Goal: Task Accomplishment & Management: Use online tool/utility

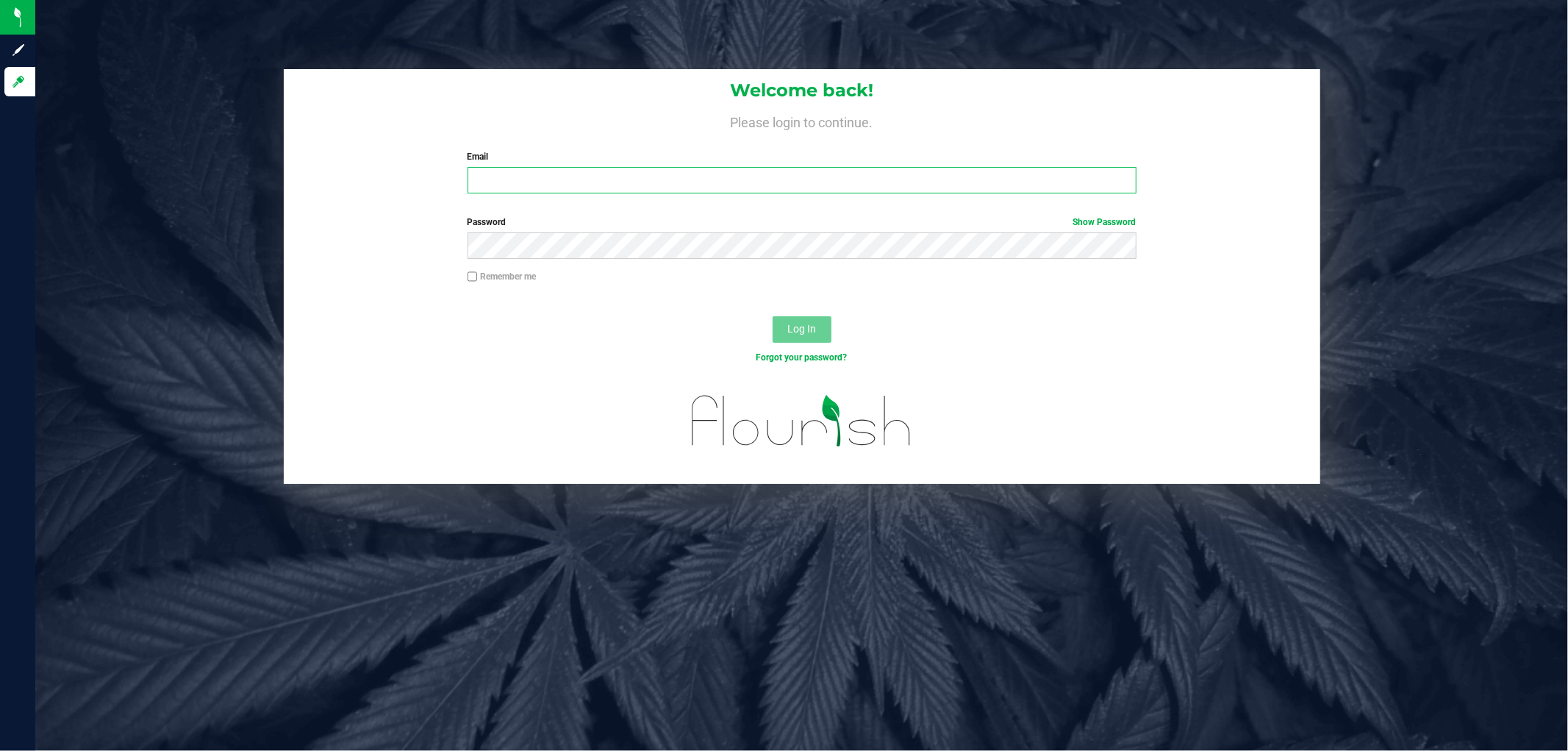
click at [638, 186] on input "Email" at bounding box center [801, 179] width 669 height 27
type input "[EMAIL_ADDRESS][DOMAIN_NAME]"
click at [773, 316] on button "Log In" at bounding box center [802, 329] width 59 height 27
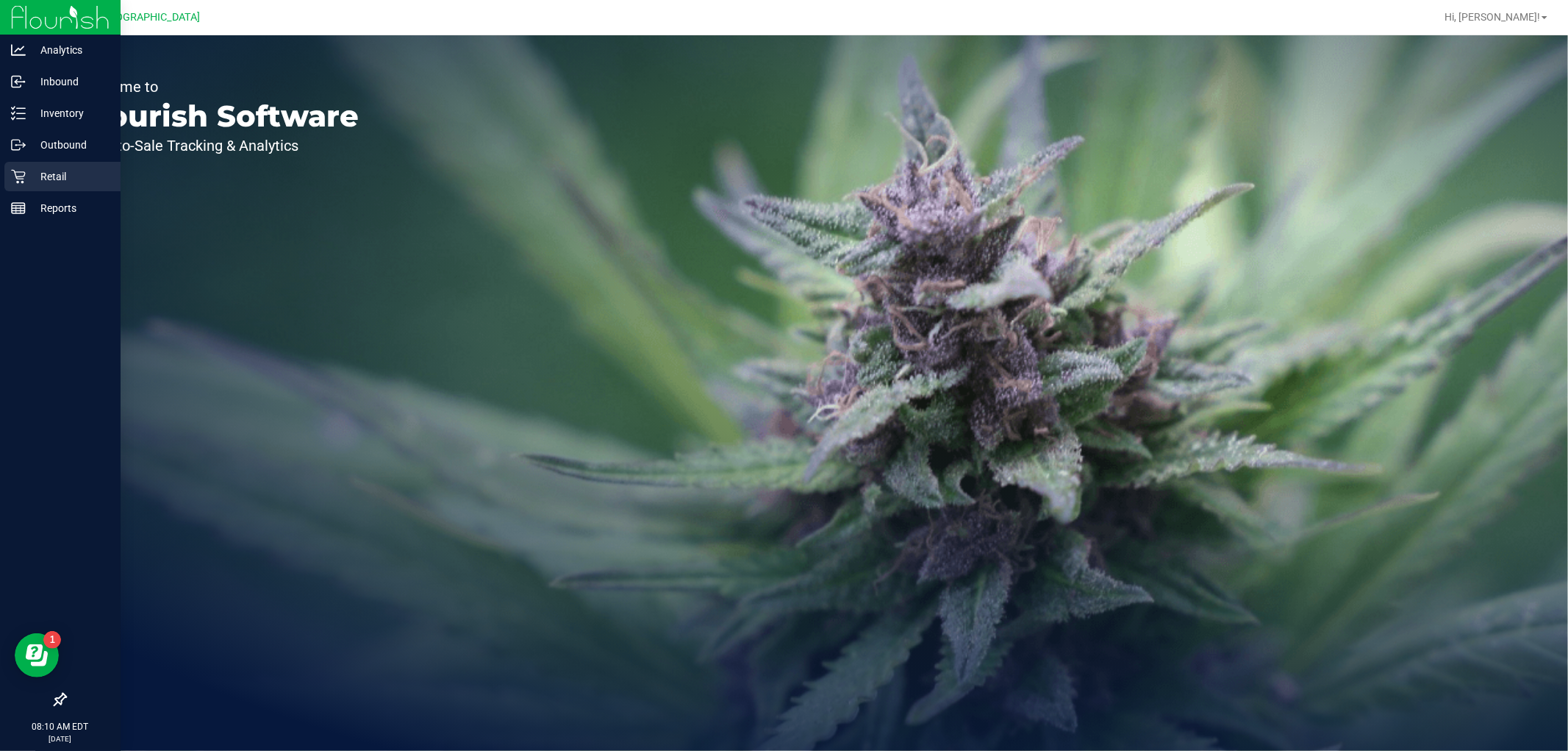
click at [24, 178] on icon at bounding box center [18, 176] width 15 height 15
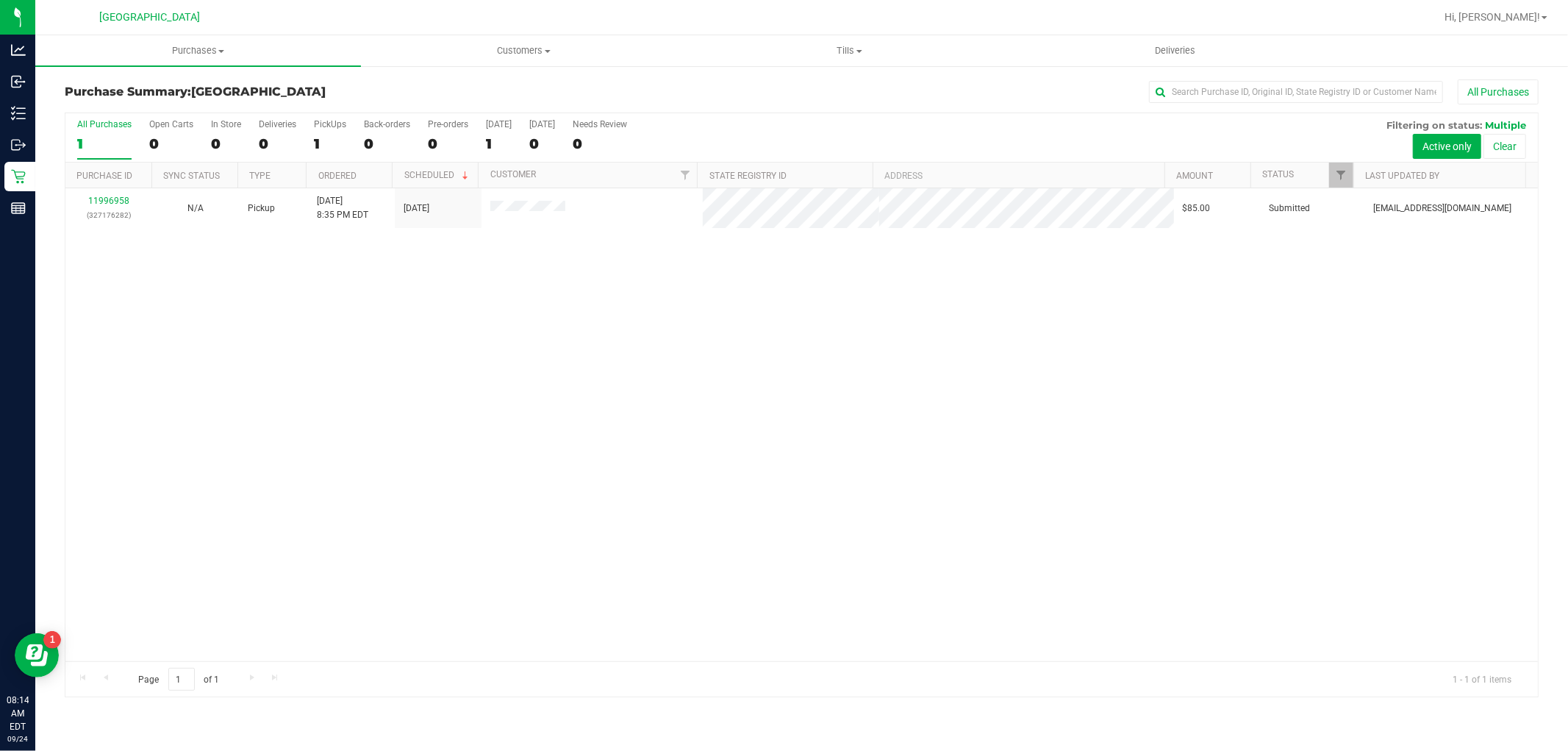
click at [200, 300] on div "11996958 (327176282) N/A Pickup [DATE] 8:35 PM EDT 9/24/2025 $85.00 Submitted […" at bounding box center [801, 425] width 1472 height 473
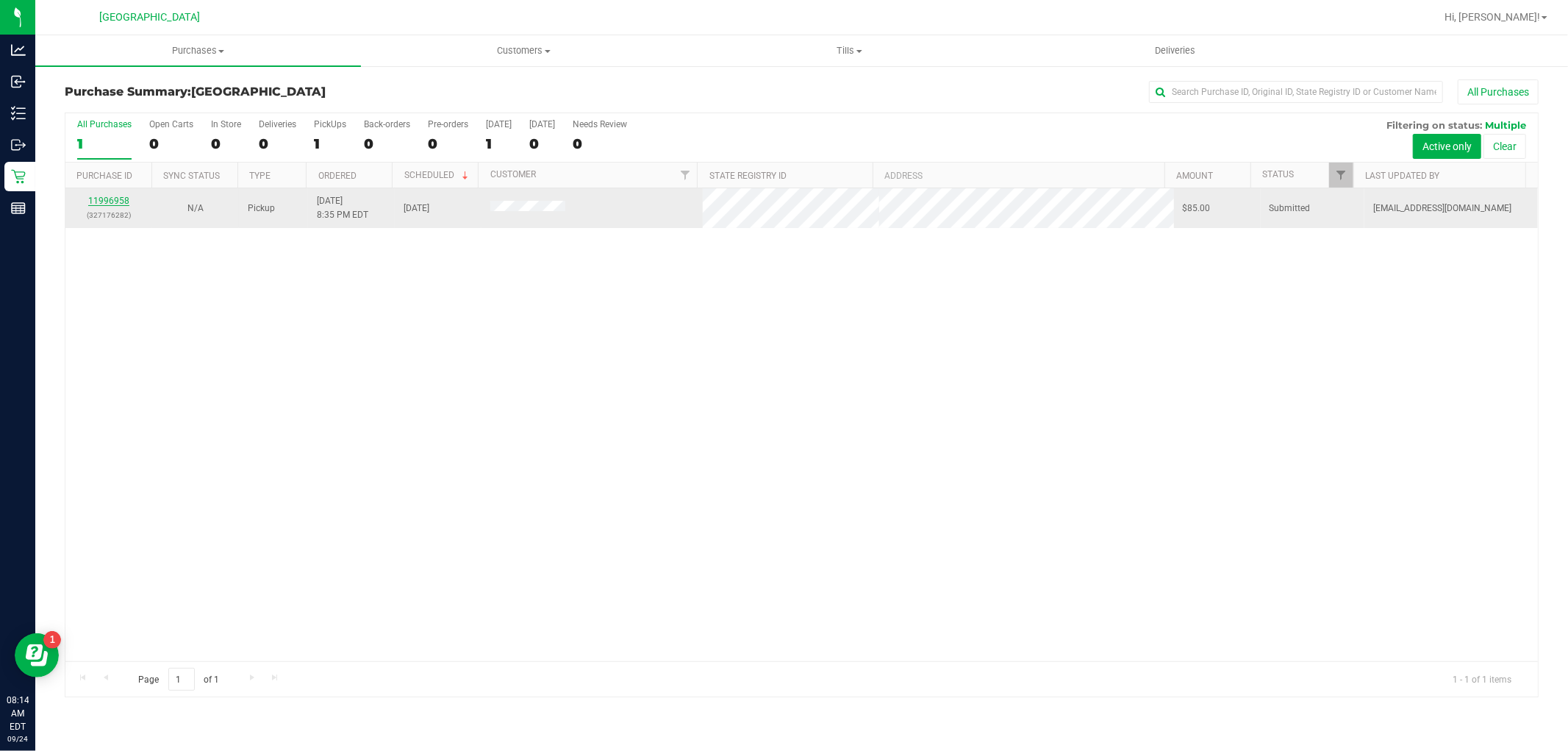
click at [123, 206] on link "11996958" at bounding box center [109, 200] width 41 height 10
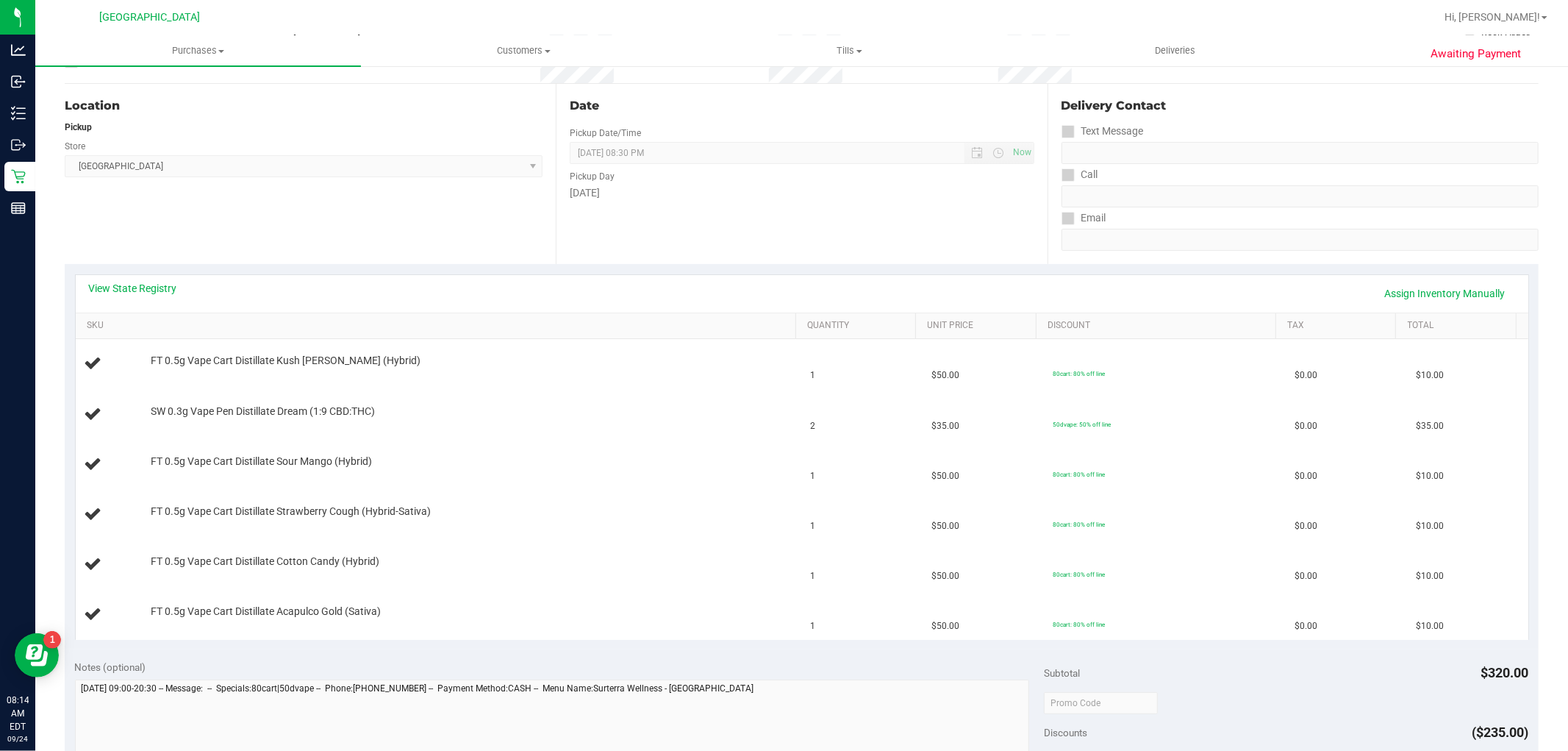
scroll to position [131, 0]
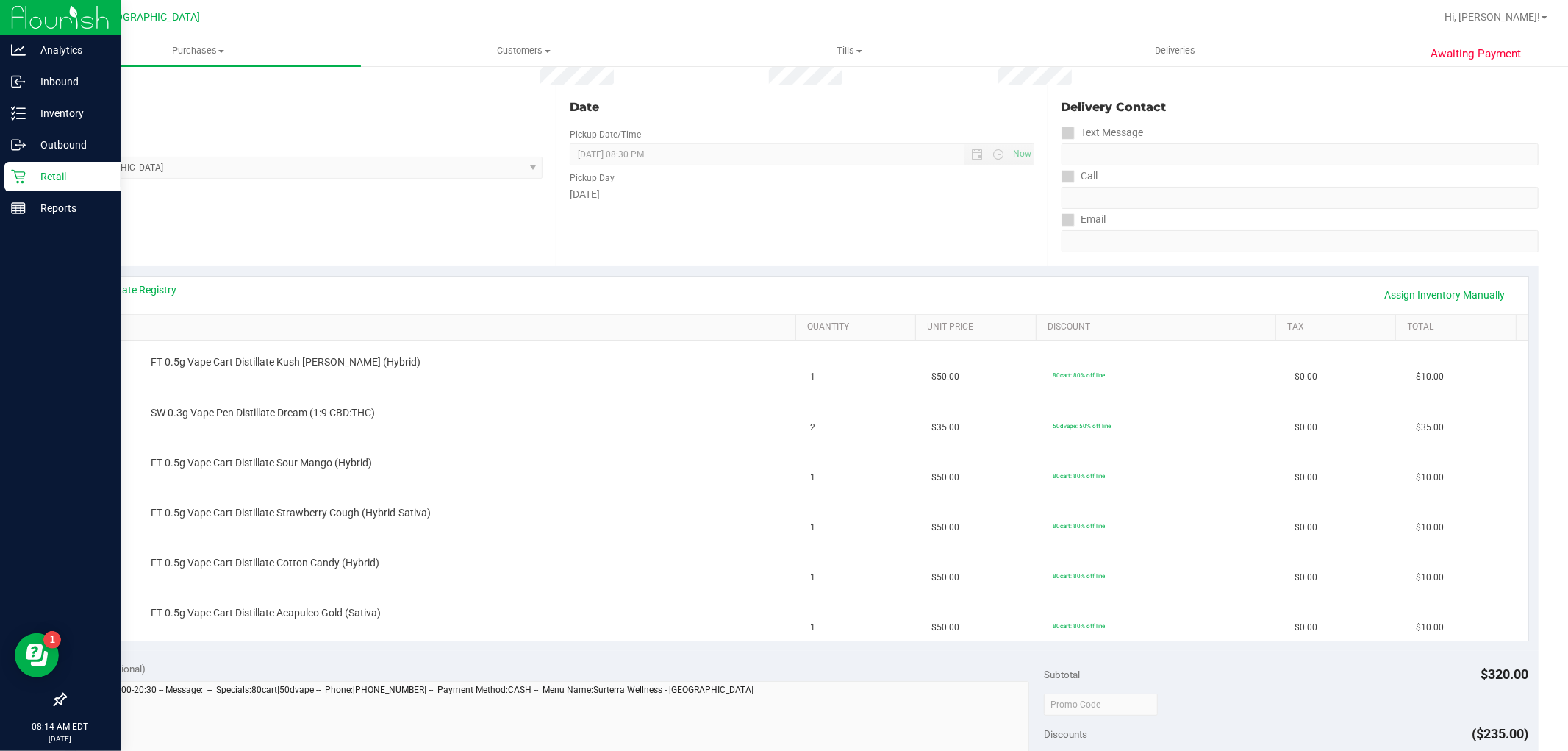
click at [18, 185] on div "Retail" at bounding box center [62, 176] width 116 height 30
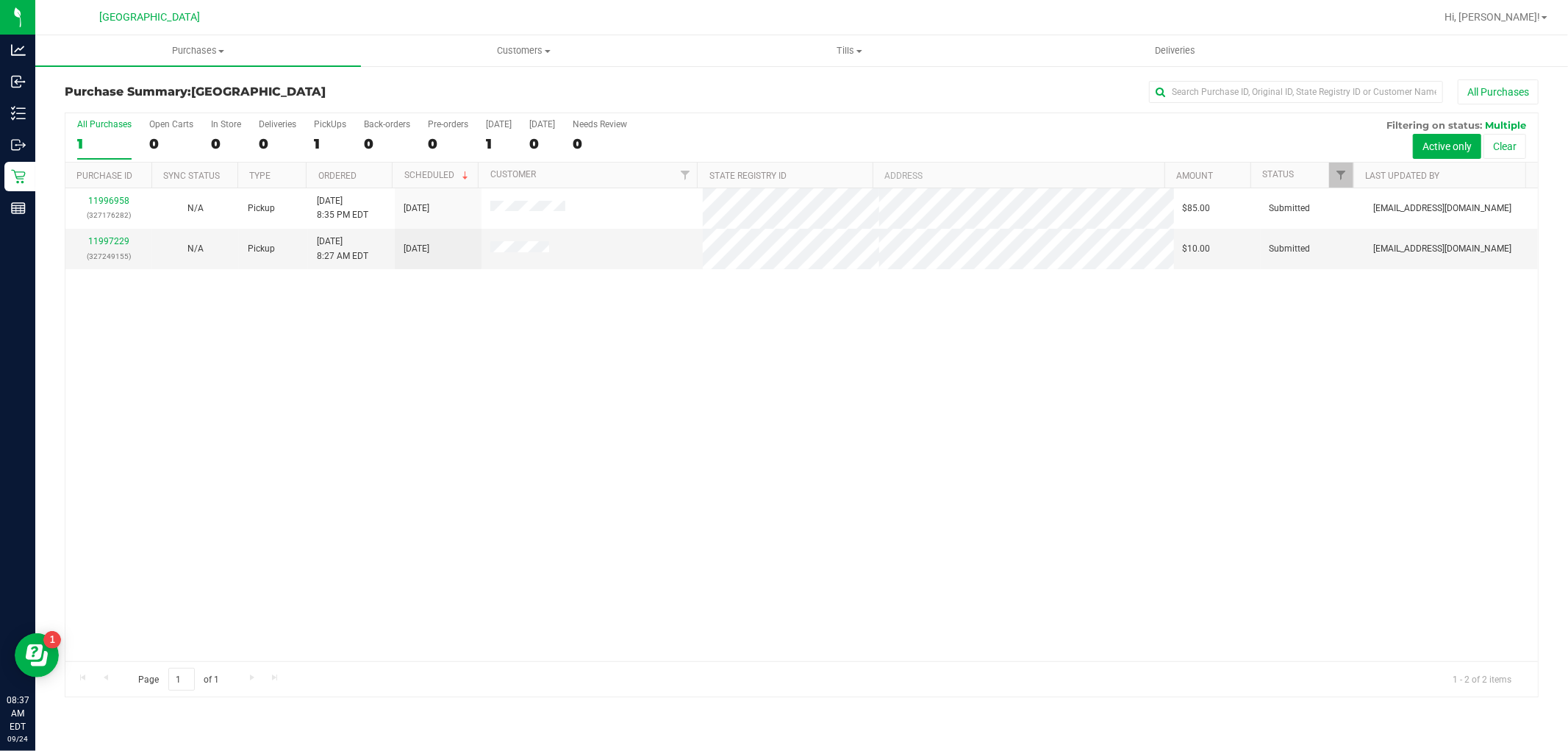
click at [422, 412] on div "11996958 (327176282) N/A Pickup [DATE] 8:35 PM EDT 9/24/2025 $85.00 Submitted […" at bounding box center [801, 425] width 1472 height 473
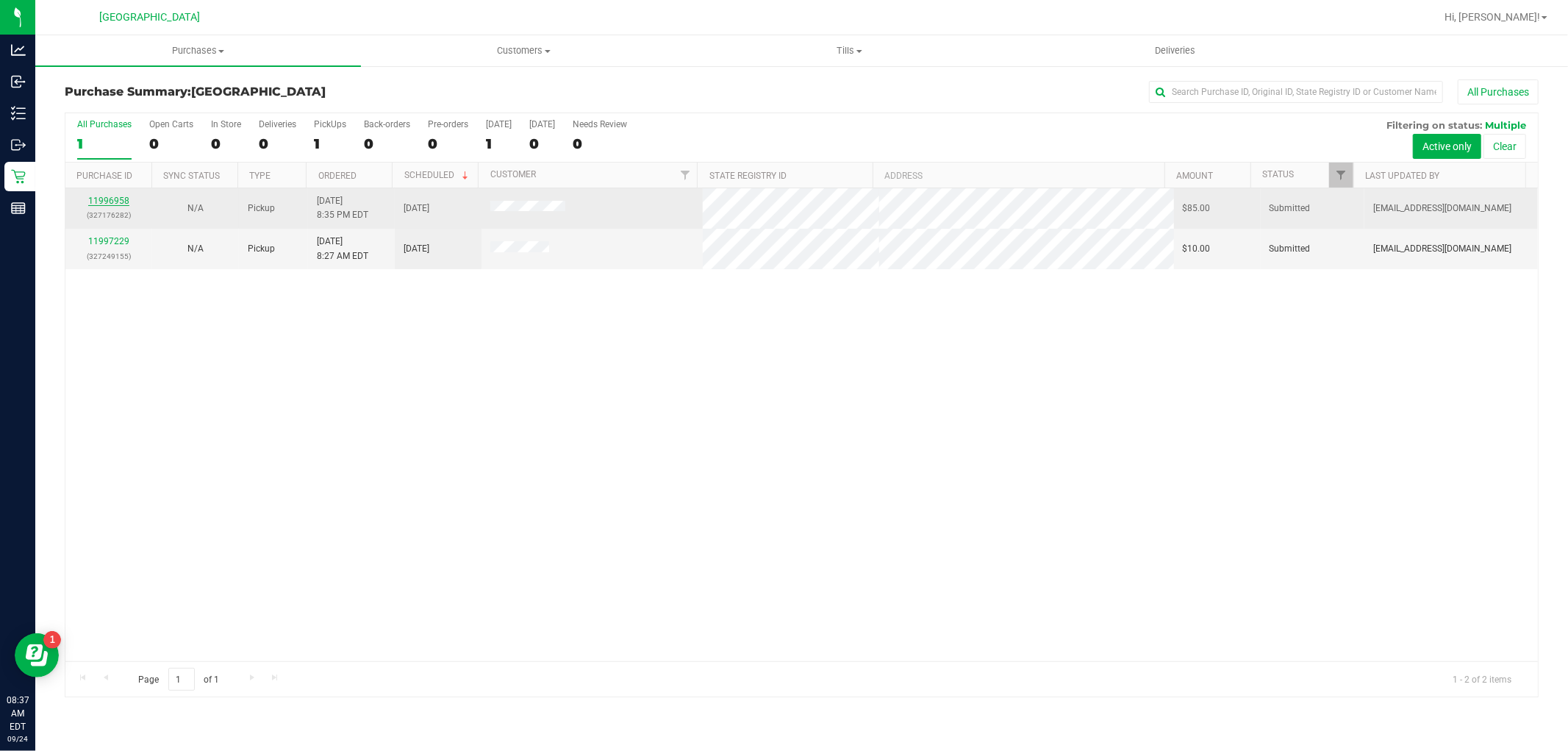
click at [110, 201] on link "11996958" at bounding box center [109, 200] width 41 height 10
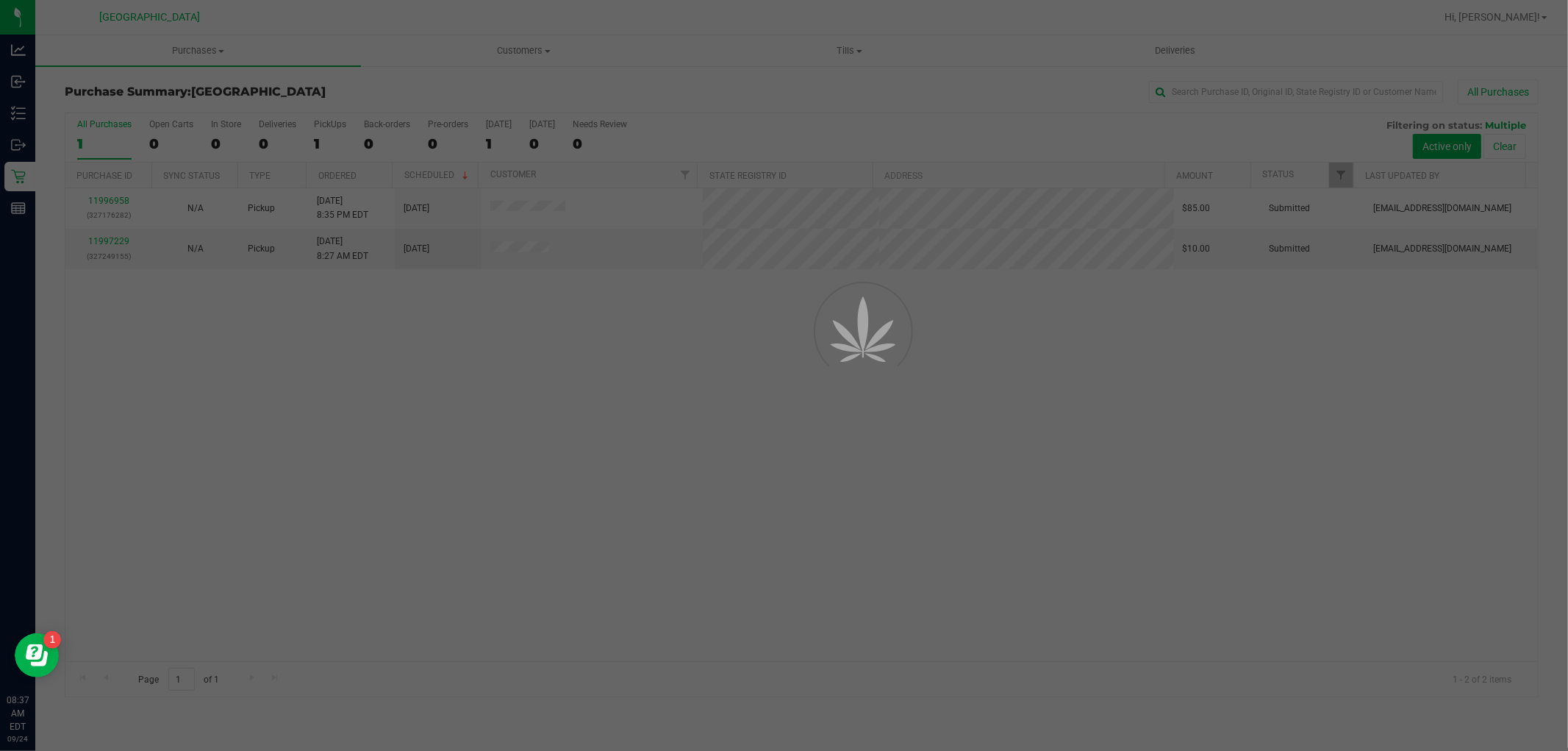
click at [105, 189] on div at bounding box center [784, 376] width 1568 height 751
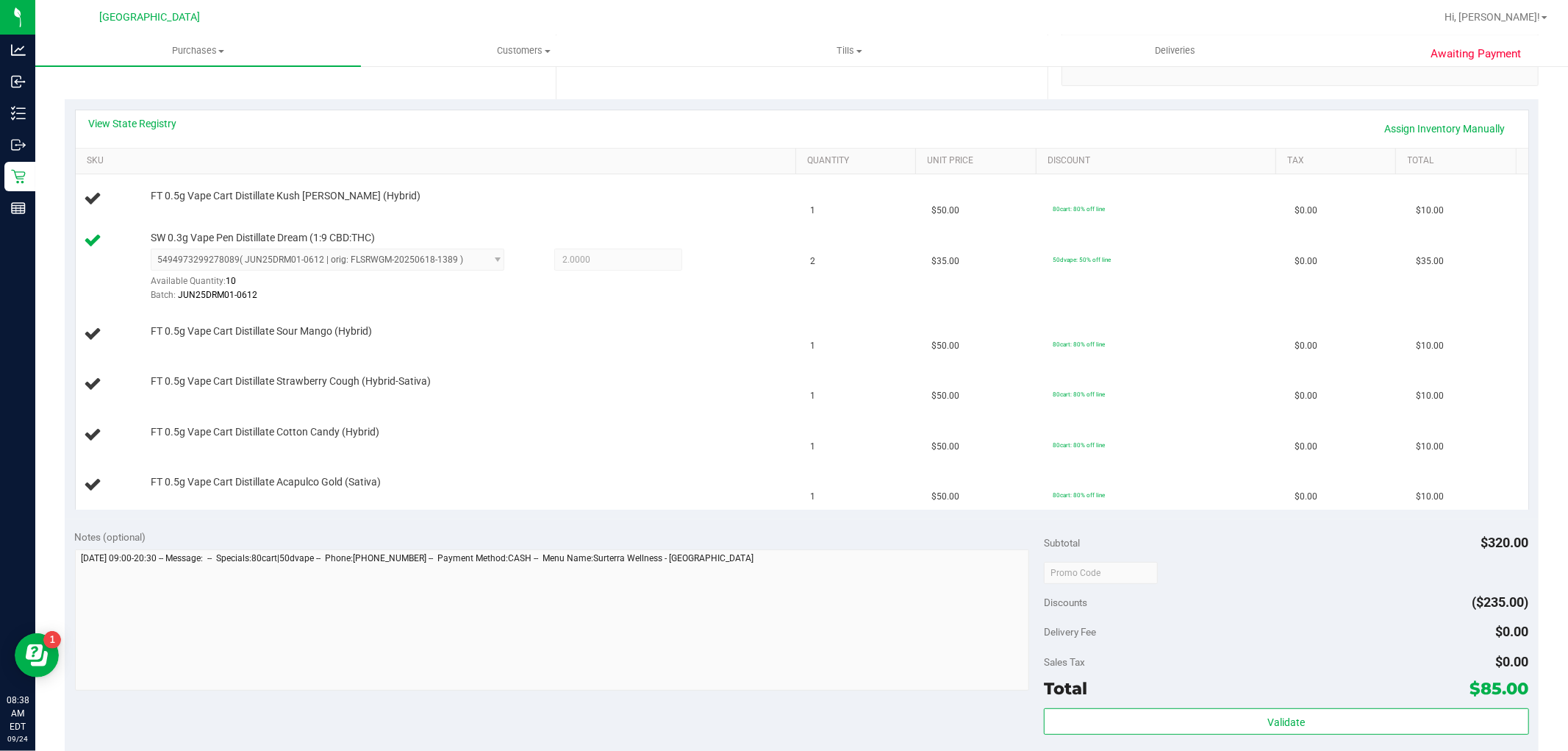
scroll to position [300, 0]
click at [583, 431] on div "FT 0.5g Vape Cart Distillate Cotton Candy (Hybrid)" at bounding box center [465, 430] width 646 height 15
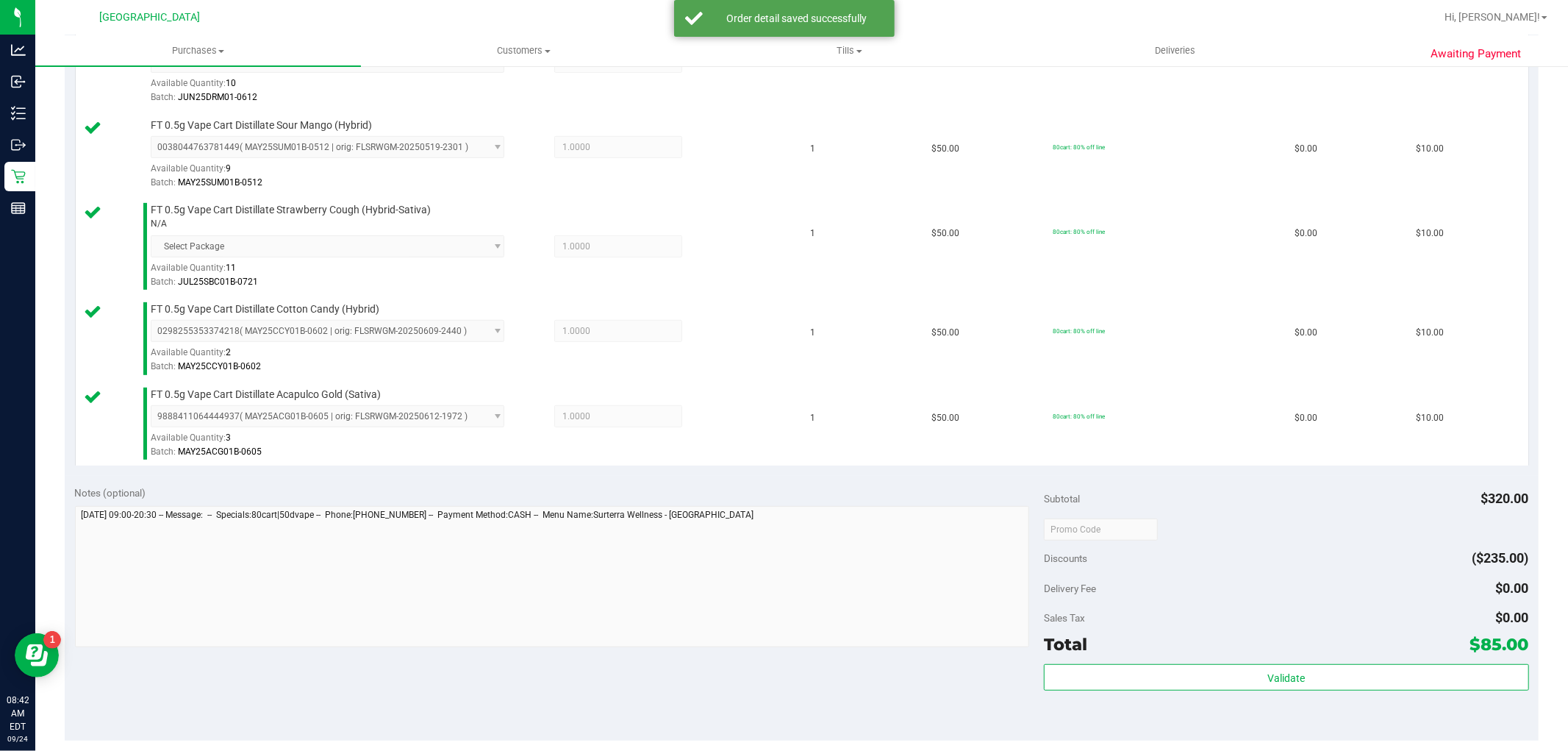
scroll to position [893, 0]
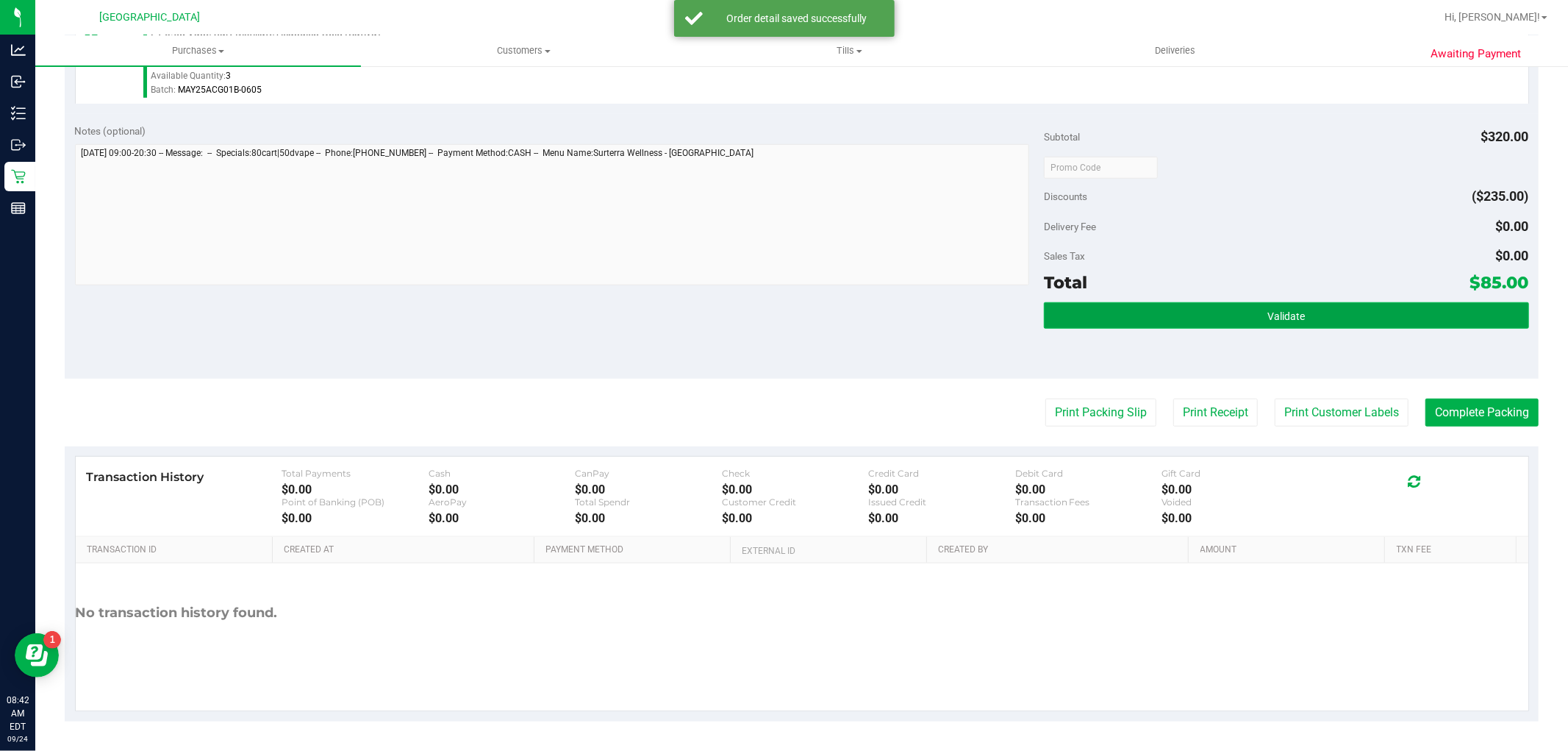
click at [1289, 325] on button "Validate" at bounding box center [1286, 315] width 485 height 27
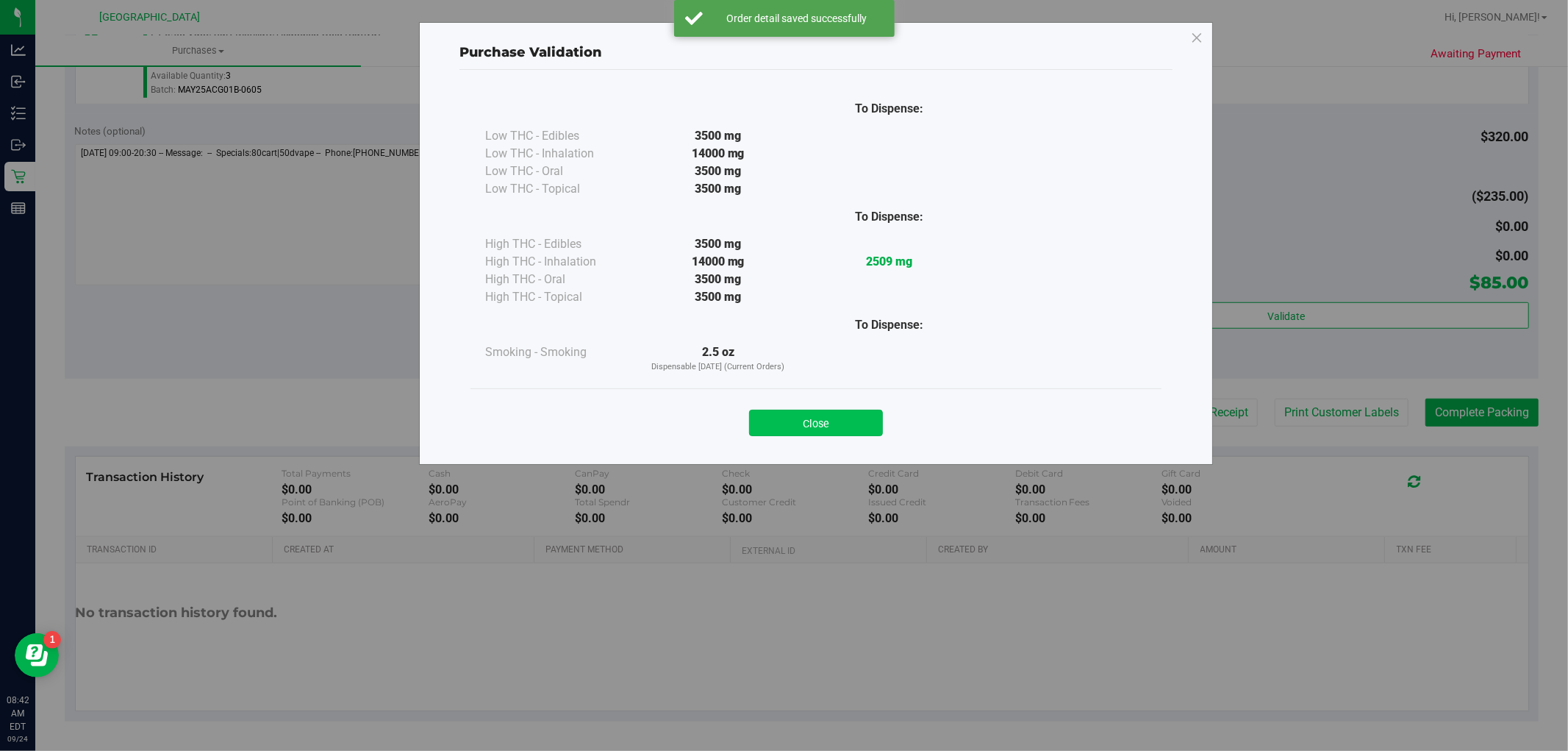
click at [878, 412] on button "Close" at bounding box center [816, 422] width 134 height 27
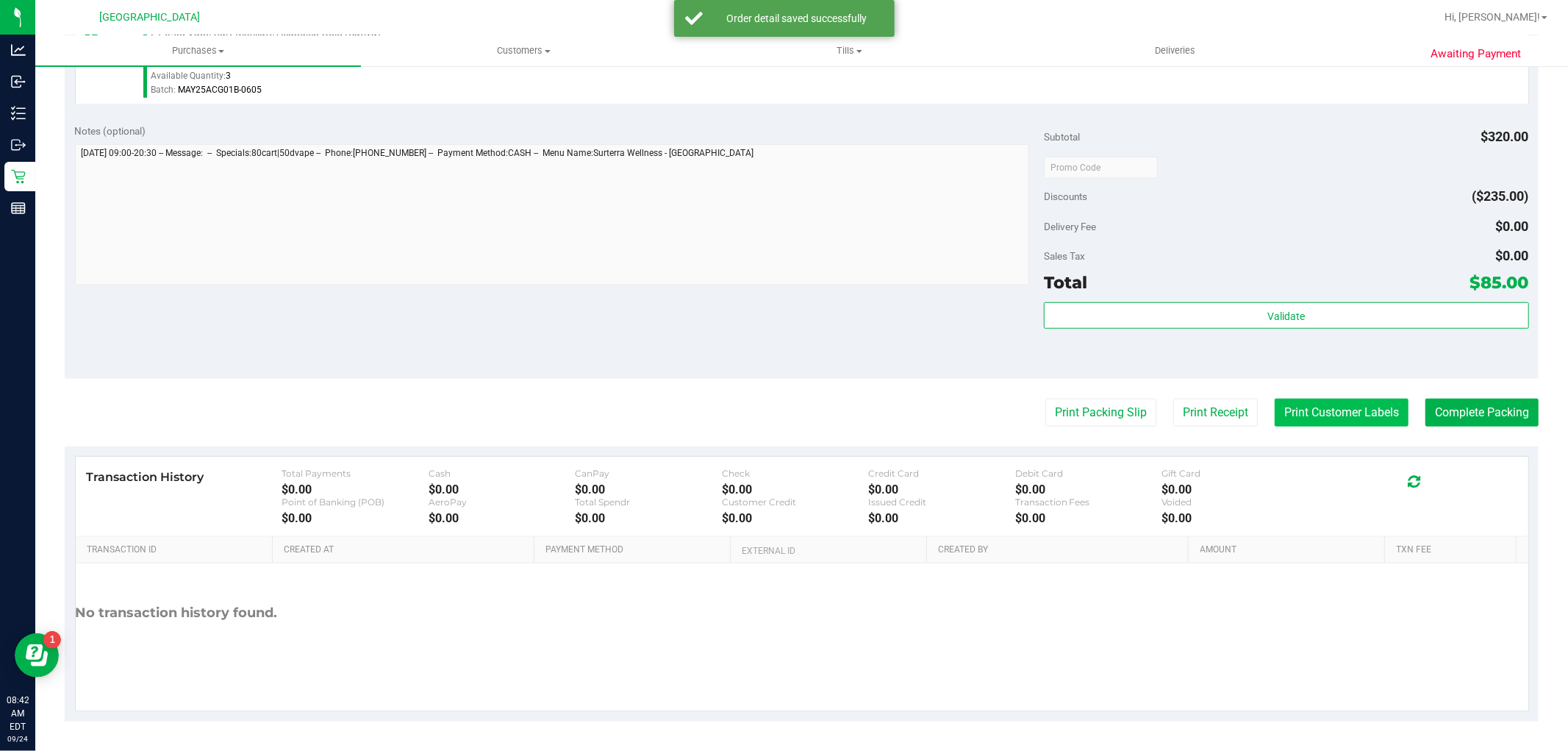
click at [1347, 408] on button "Print Customer Labels" at bounding box center [1341, 412] width 134 height 28
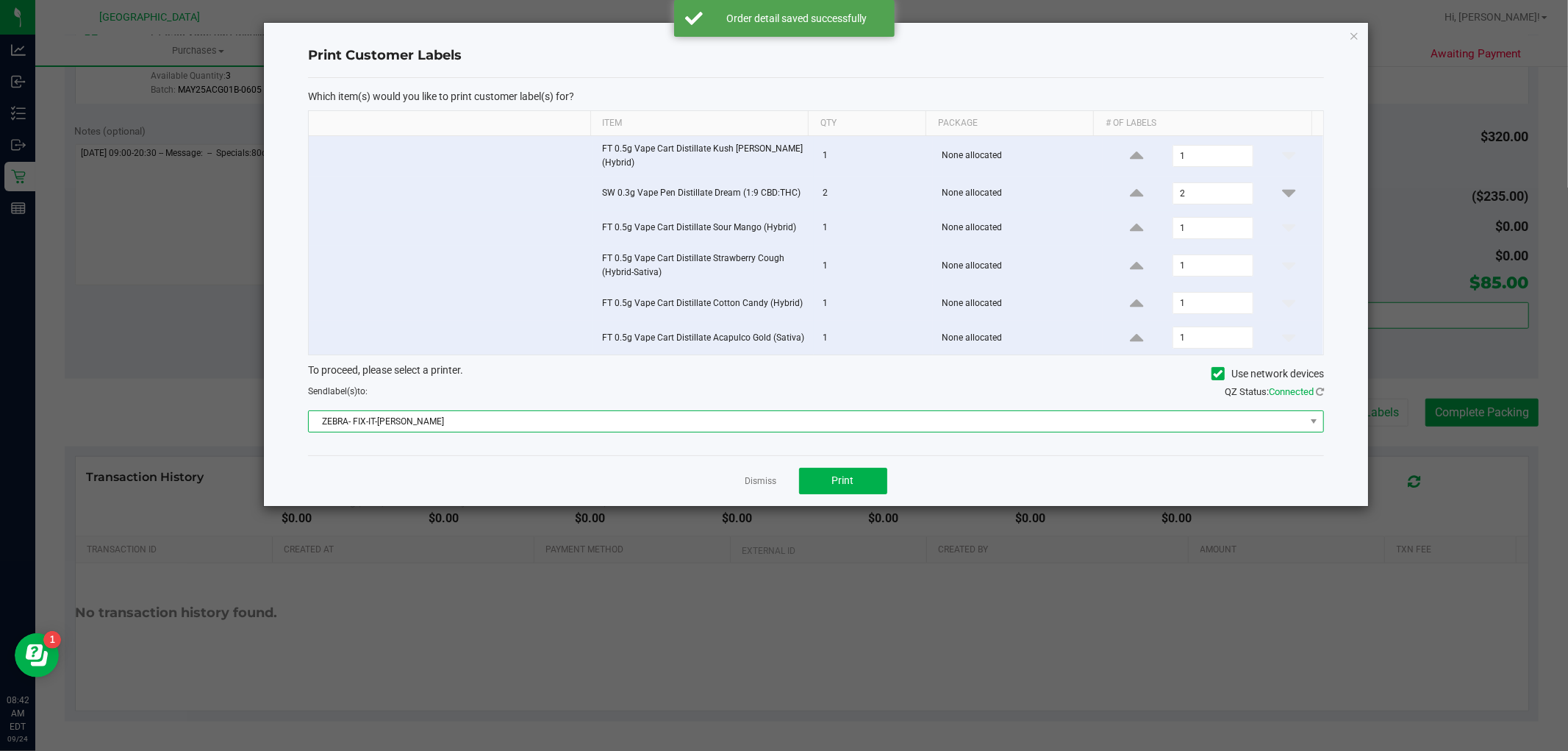
click at [854, 415] on span "ZEBRA- FIX-IT-[PERSON_NAME]" at bounding box center [806, 421] width 996 height 21
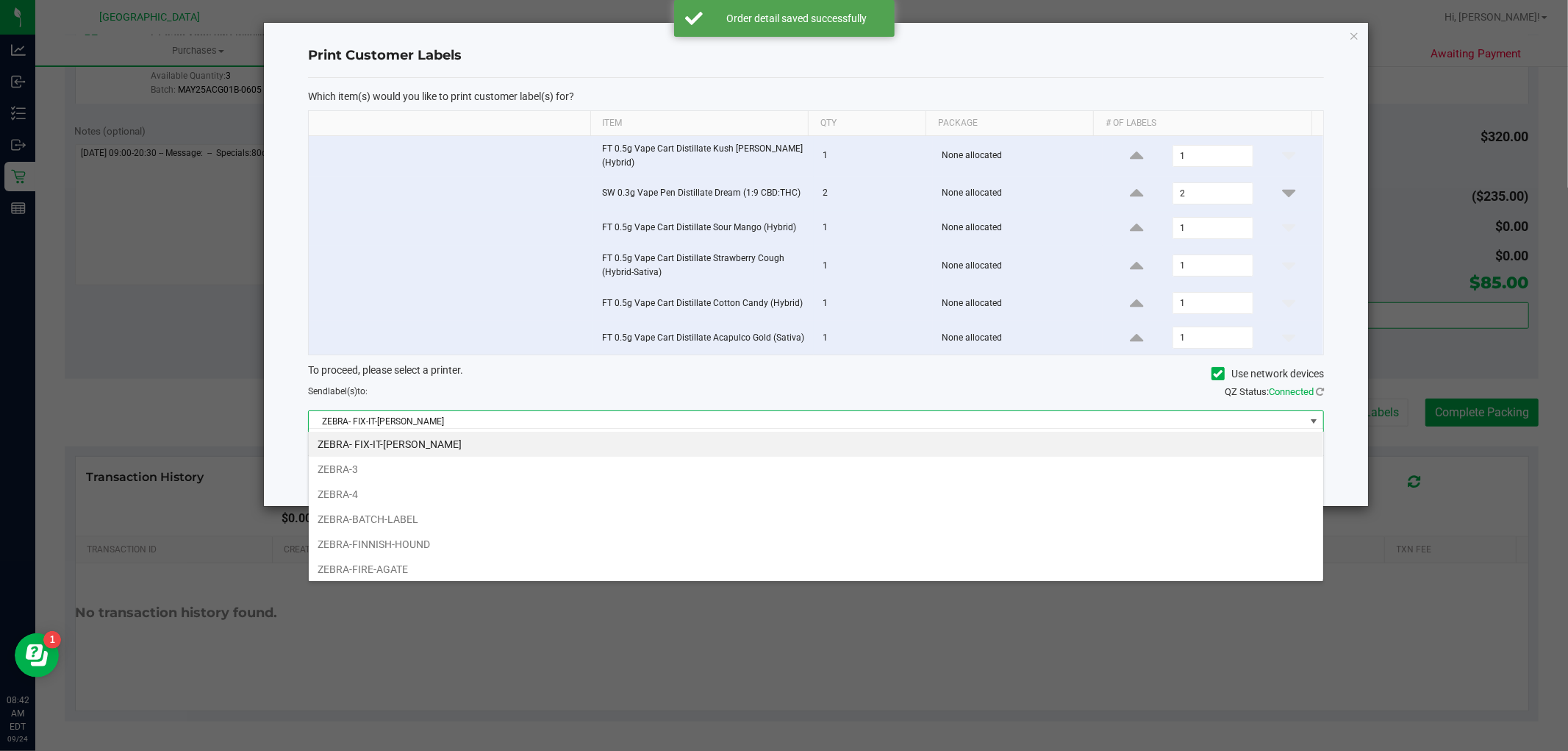
scroll to position [22, 1016]
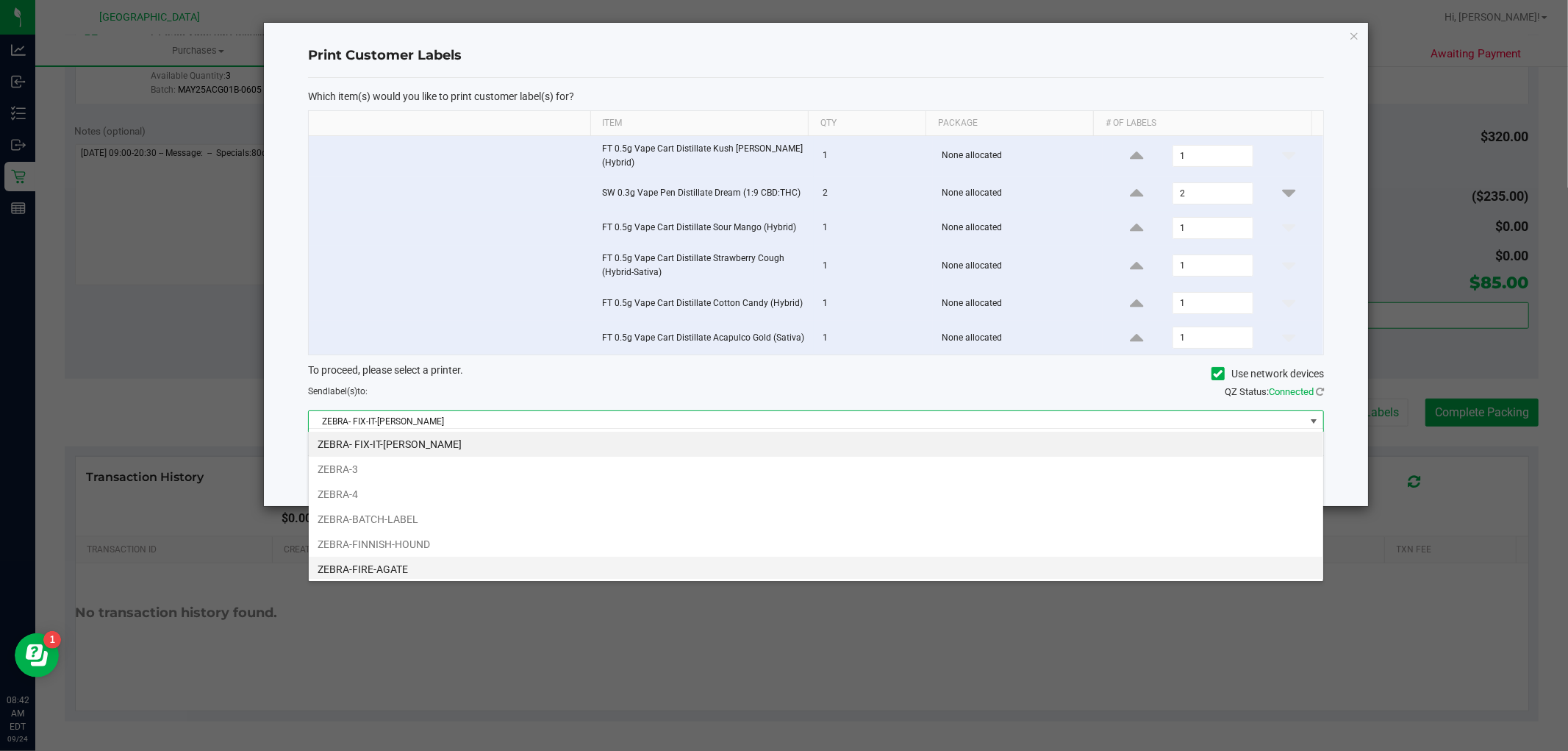
click at [422, 575] on li "ZEBRA-FIRE-AGATE" at bounding box center [815, 569] width 1014 height 25
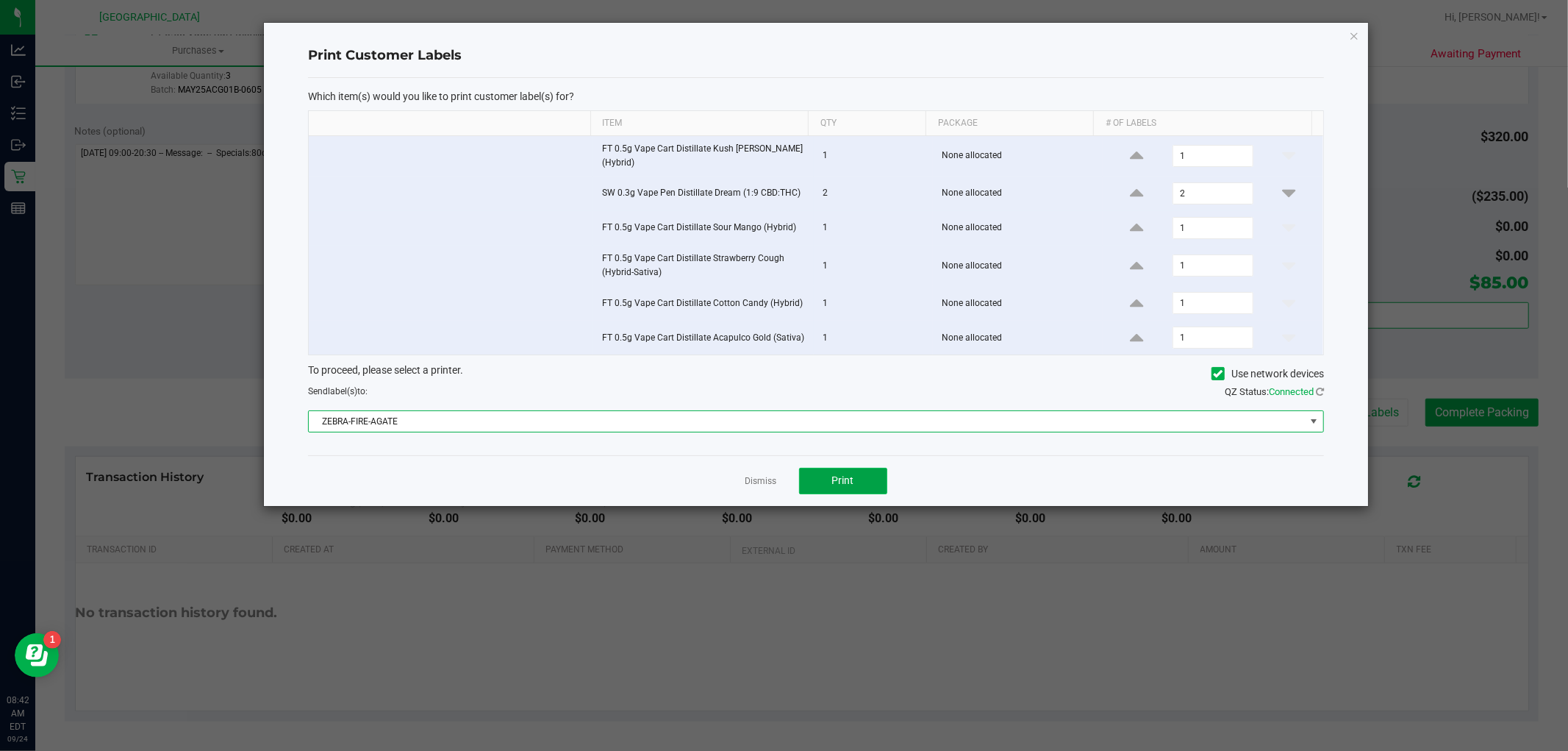
click at [860, 478] on button "Print" at bounding box center [844, 480] width 89 height 27
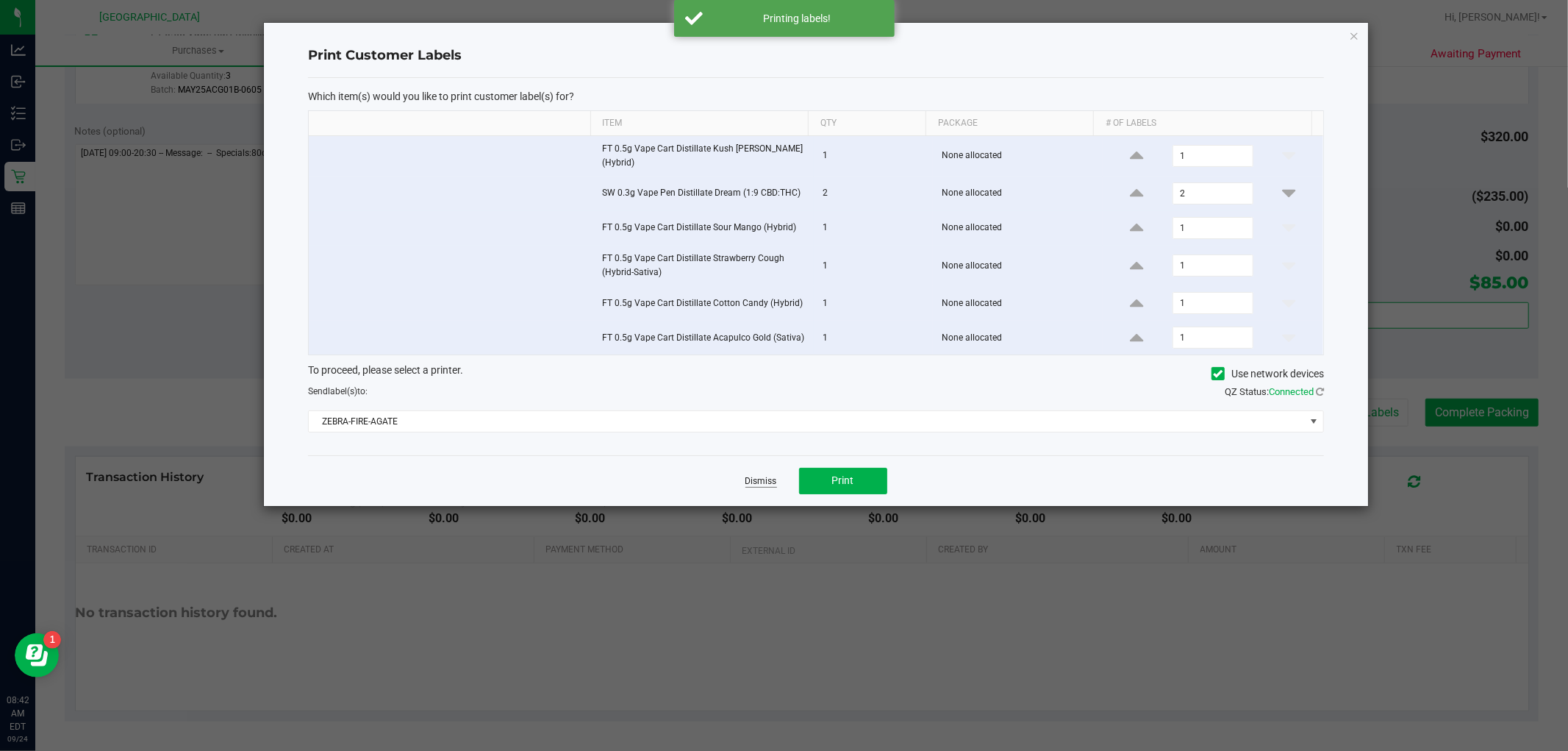
click at [754, 476] on link "Dismiss" at bounding box center [761, 481] width 32 height 13
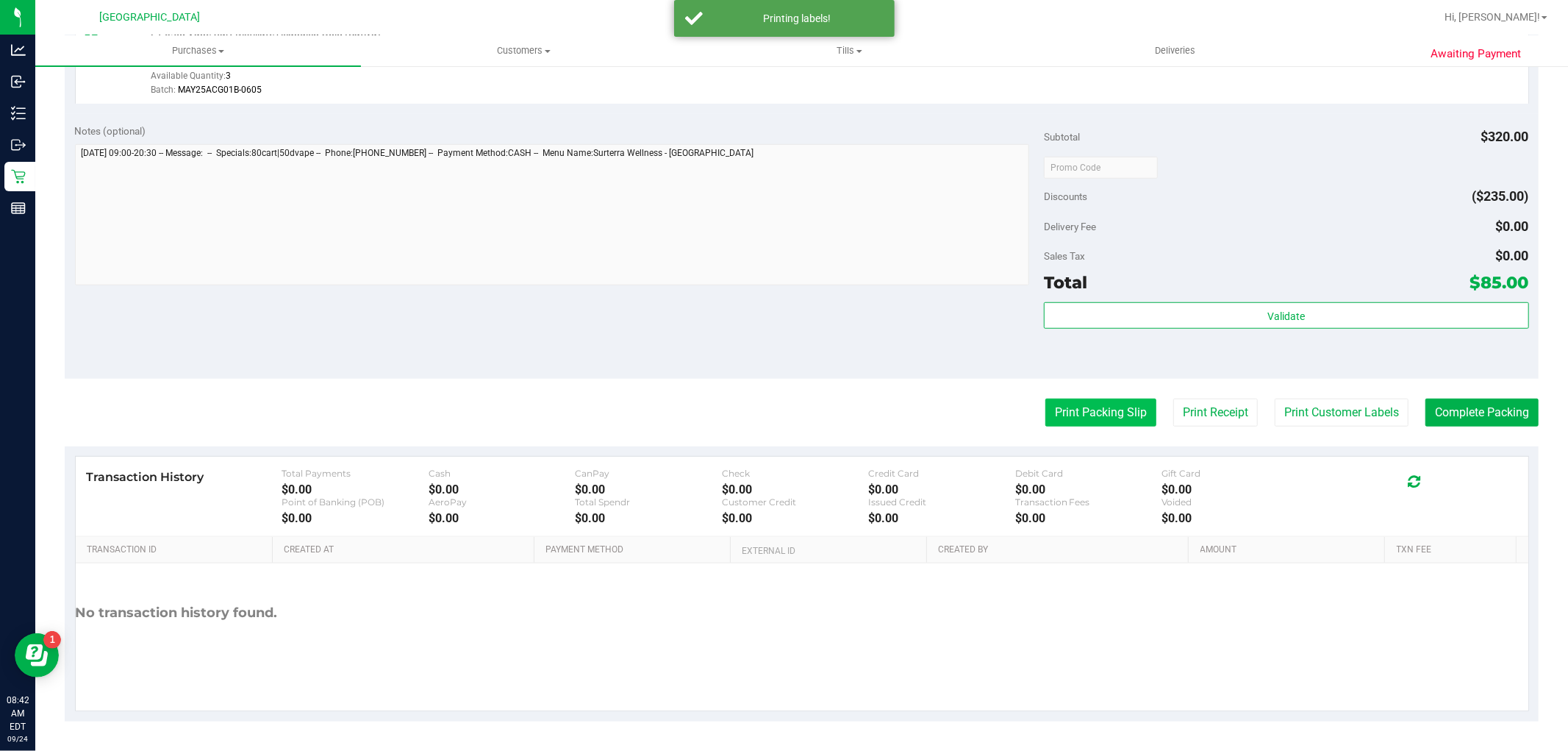
click at [1097, 421] on button "Print Packing Slip" at bounding box center [1101, 412] width 111 height 28
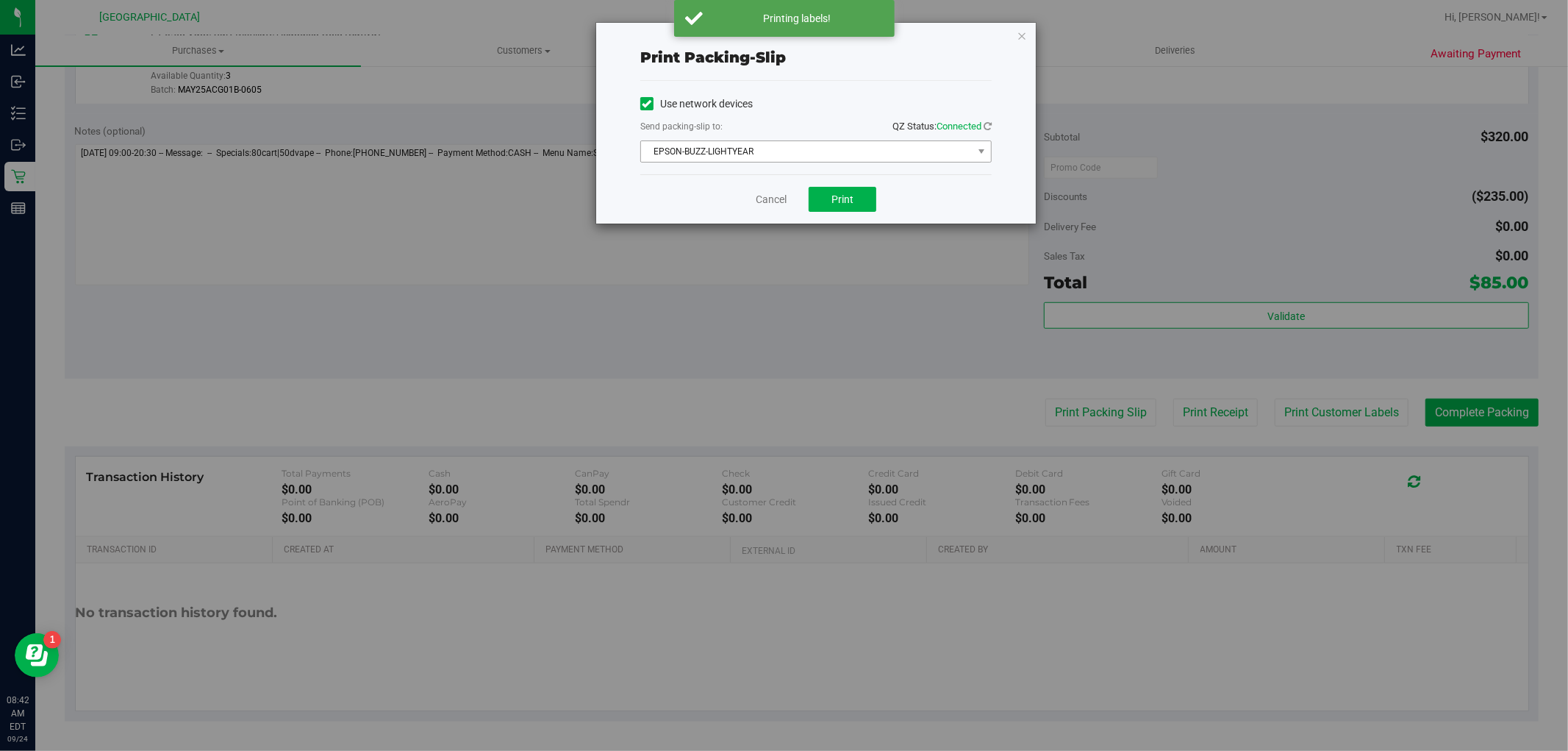
click at [820, 151] on span "EPSON-BUZZ-LIGHTYEAR" at bounding box center [806, 151] width 331 height 21
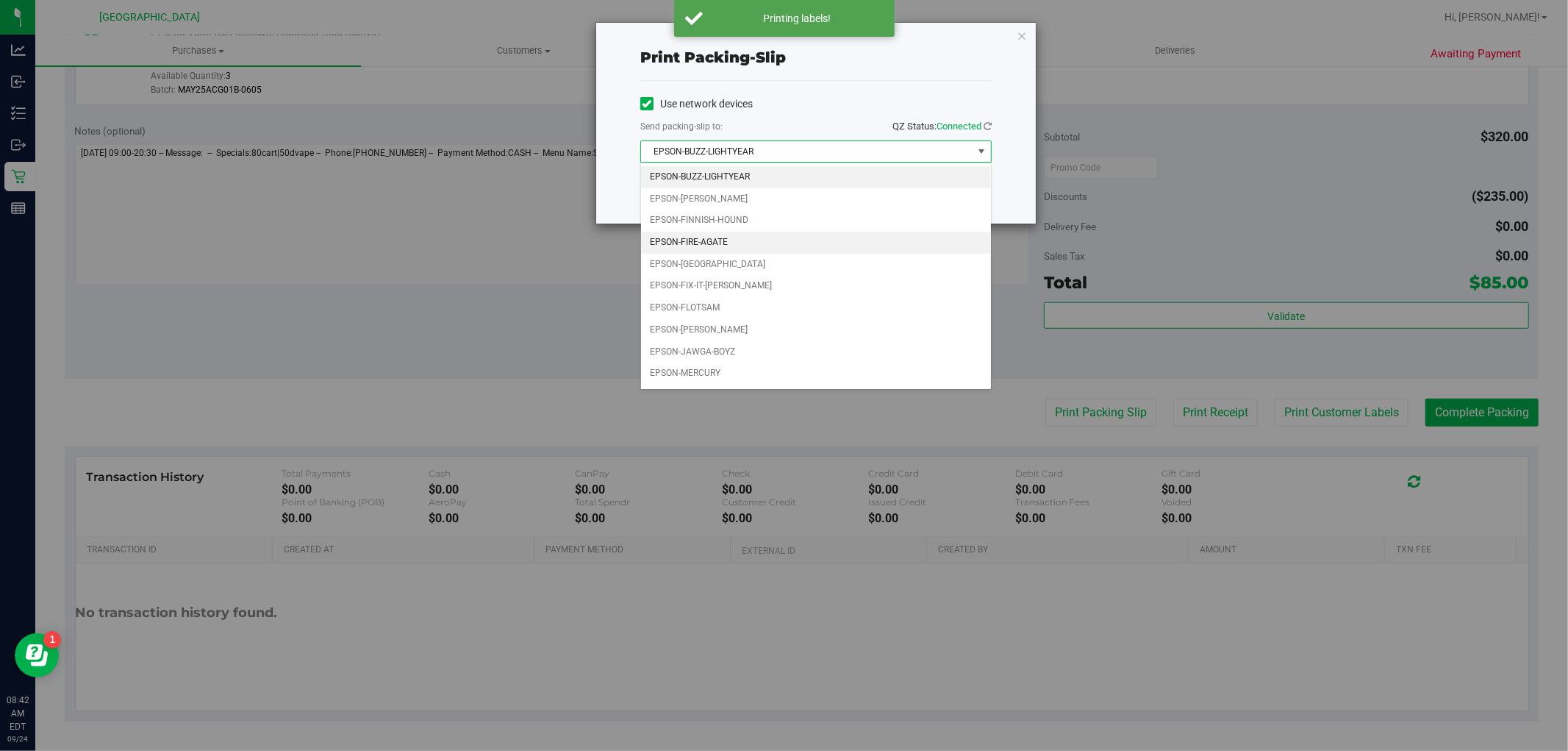
click at [714, 238] on li "EPSON-FIRE-AGATE" at bounding box center [815, 242] width 350 height 22
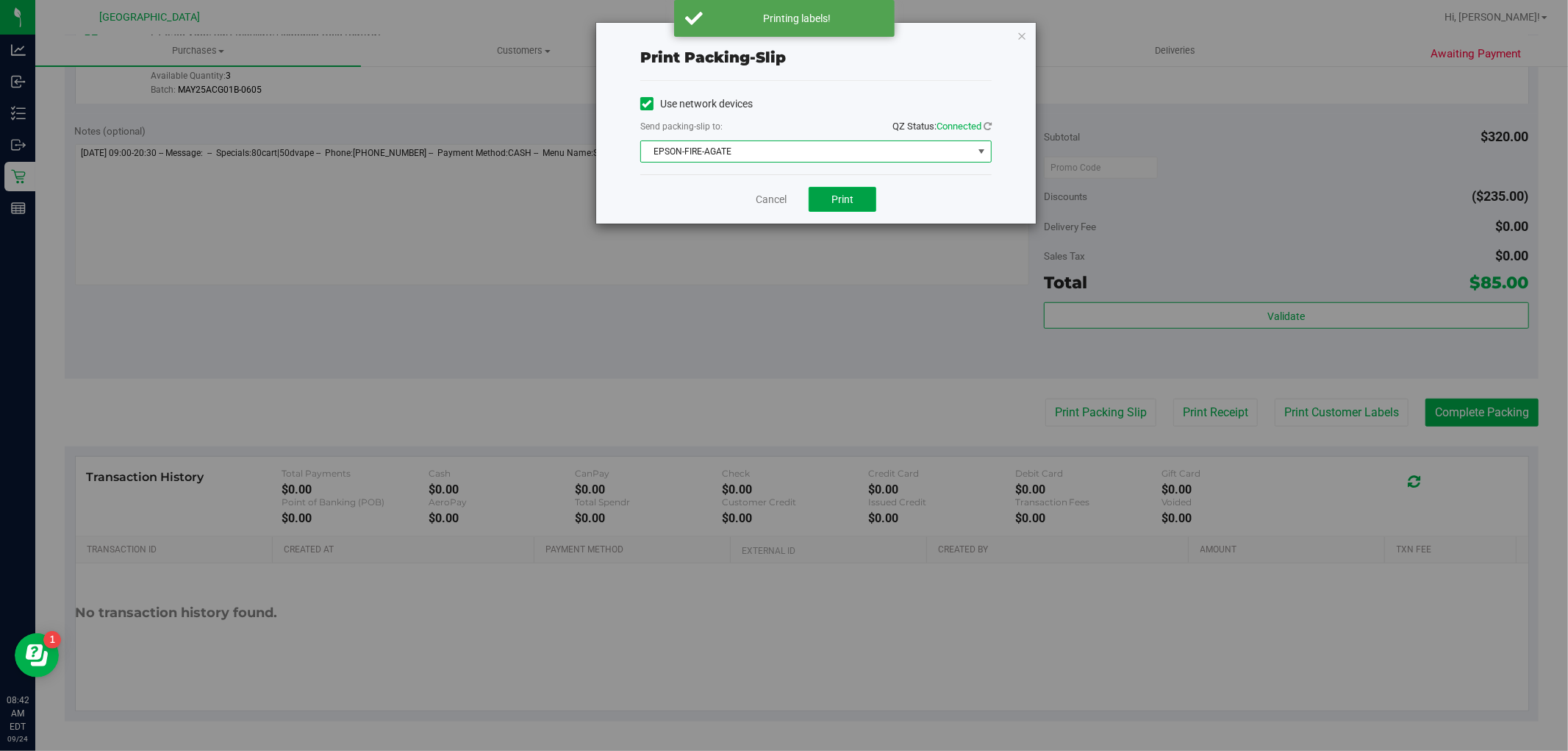
click at [858, 194] on button "Print" at bounding box center [843, 198] width 68 height 25
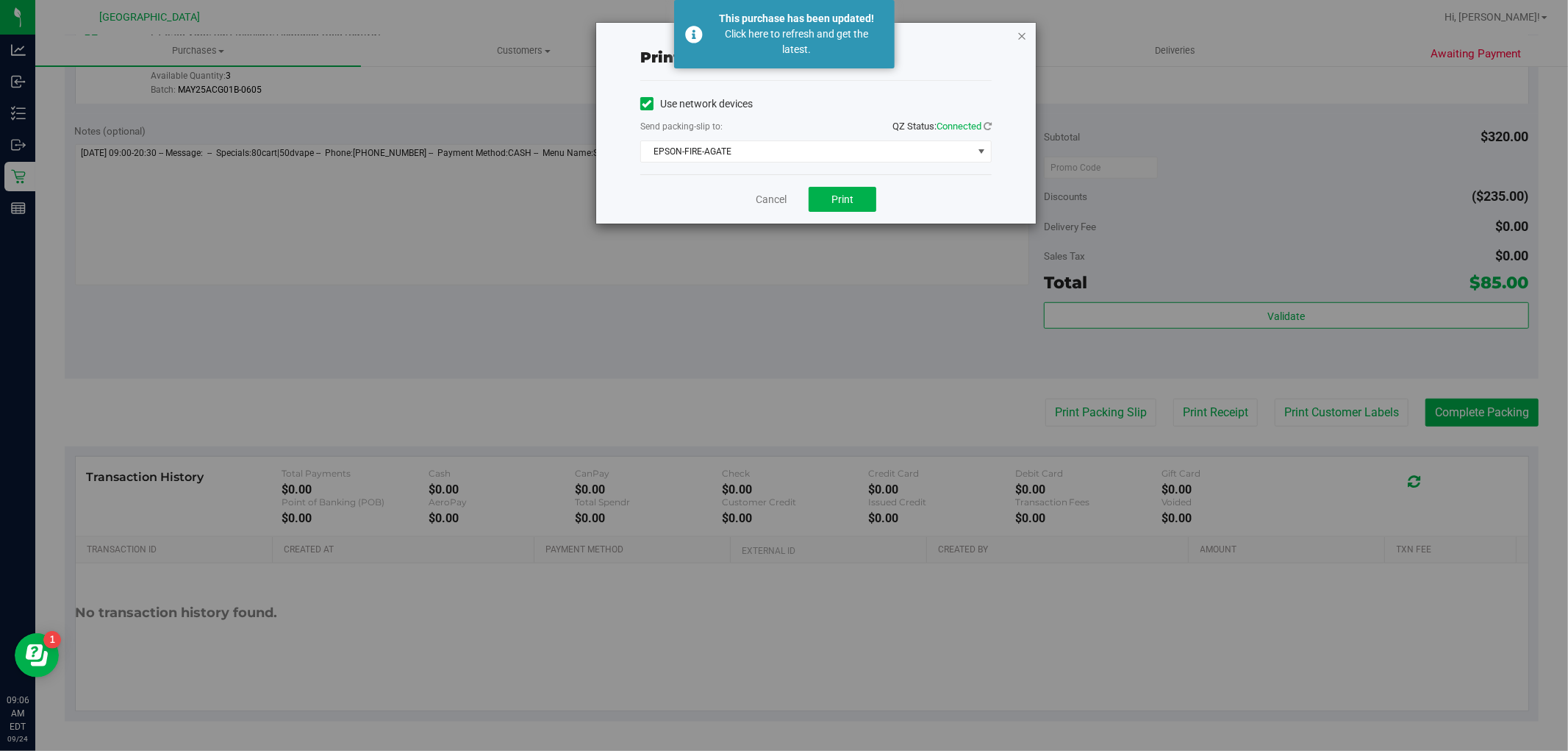
click at [1018, 34] on icon "button" at bounding box center [1022, 35] width 10 height 18
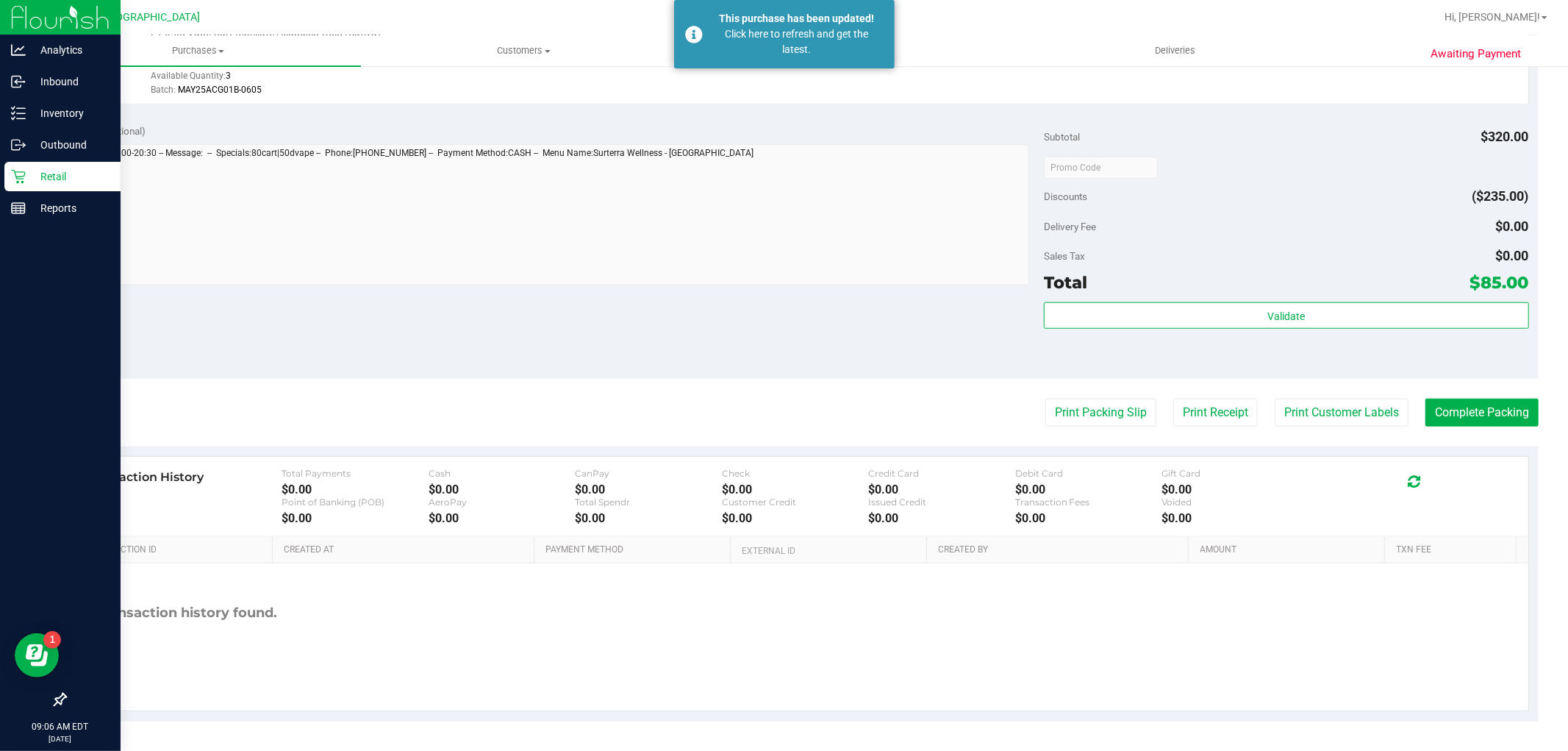
click at [26, 177] on p "Retail" at bounding box center [70, 176] width 89 height 18
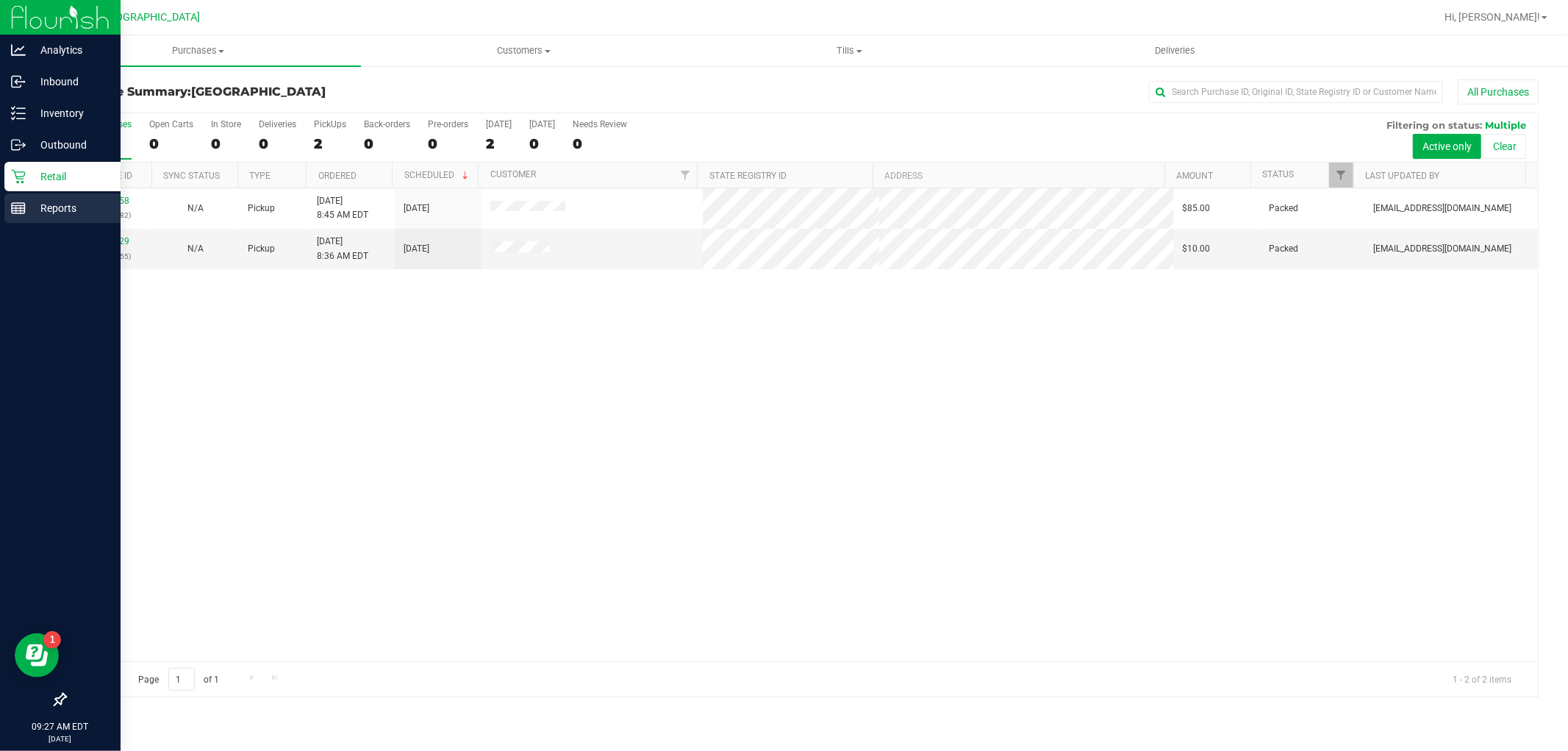
click at [0, 201] on link "Reports" at bounding box center [60, 209] width 120 height 32
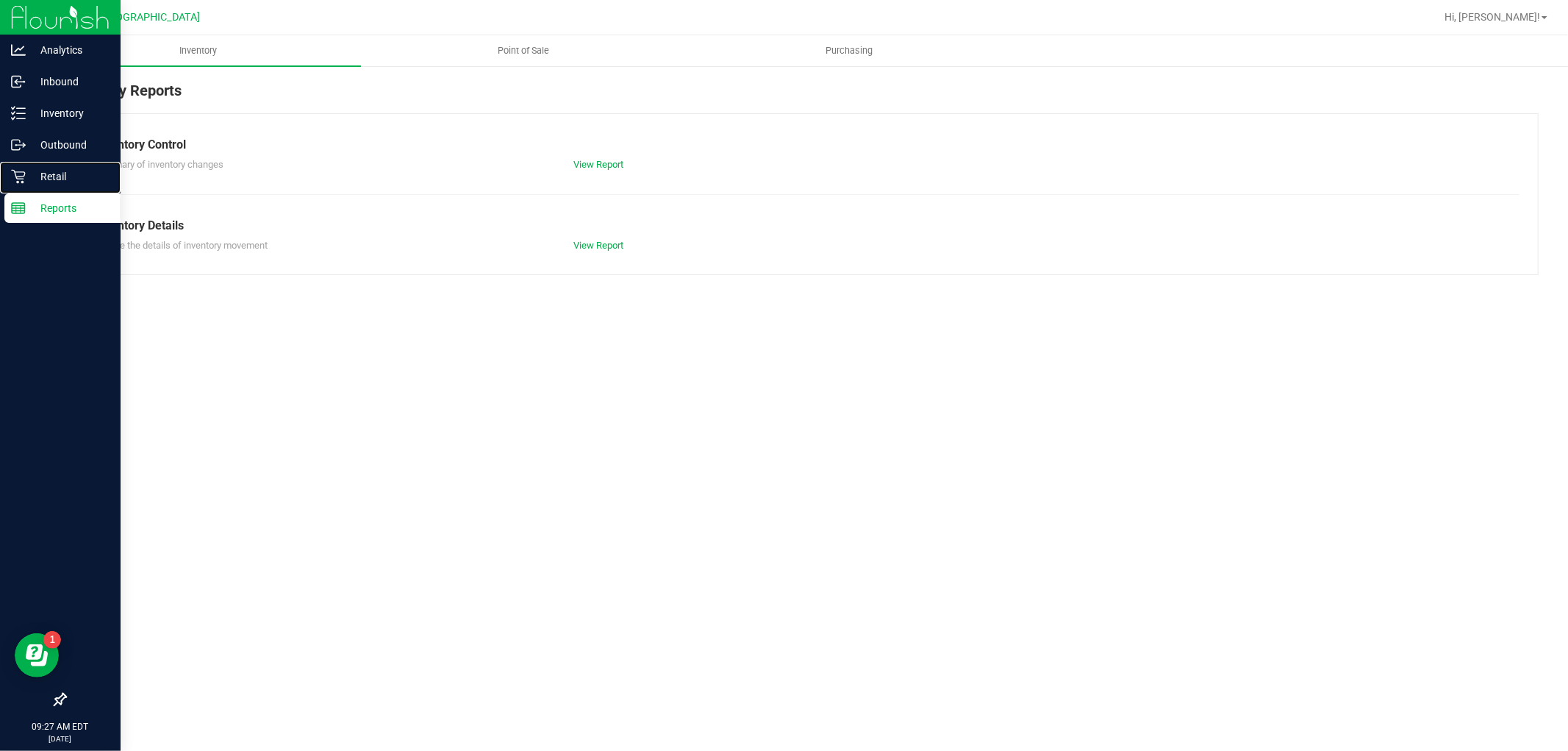
click at [26, 180] on p "Retail" at bounding box center [70, 176] width 89 height 18
